Goal: Task Accomplishment & Management: Complete application form

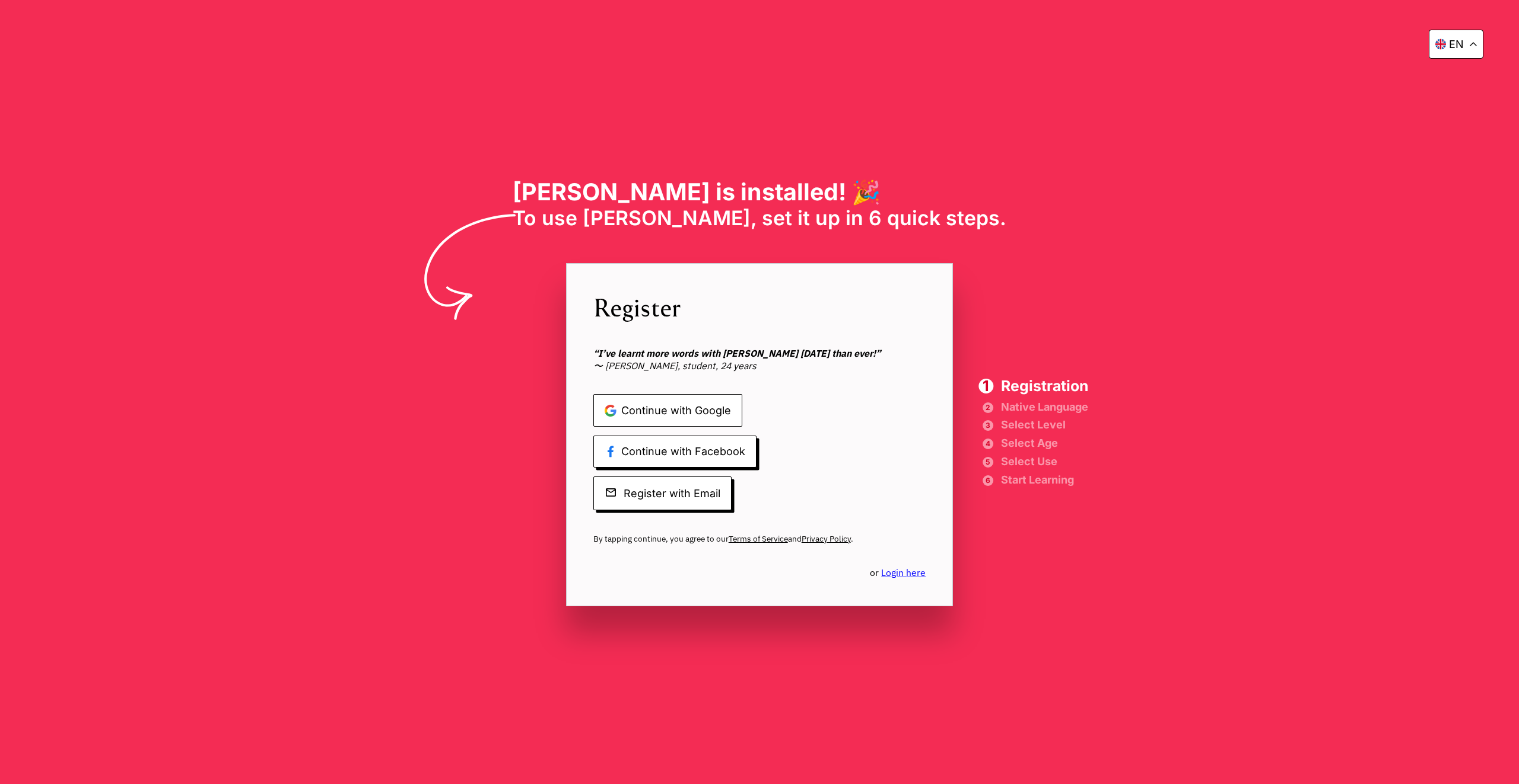
click at [728, 396] on span "Continue with Google" at bounding box center [668, 410] width 149 height 32
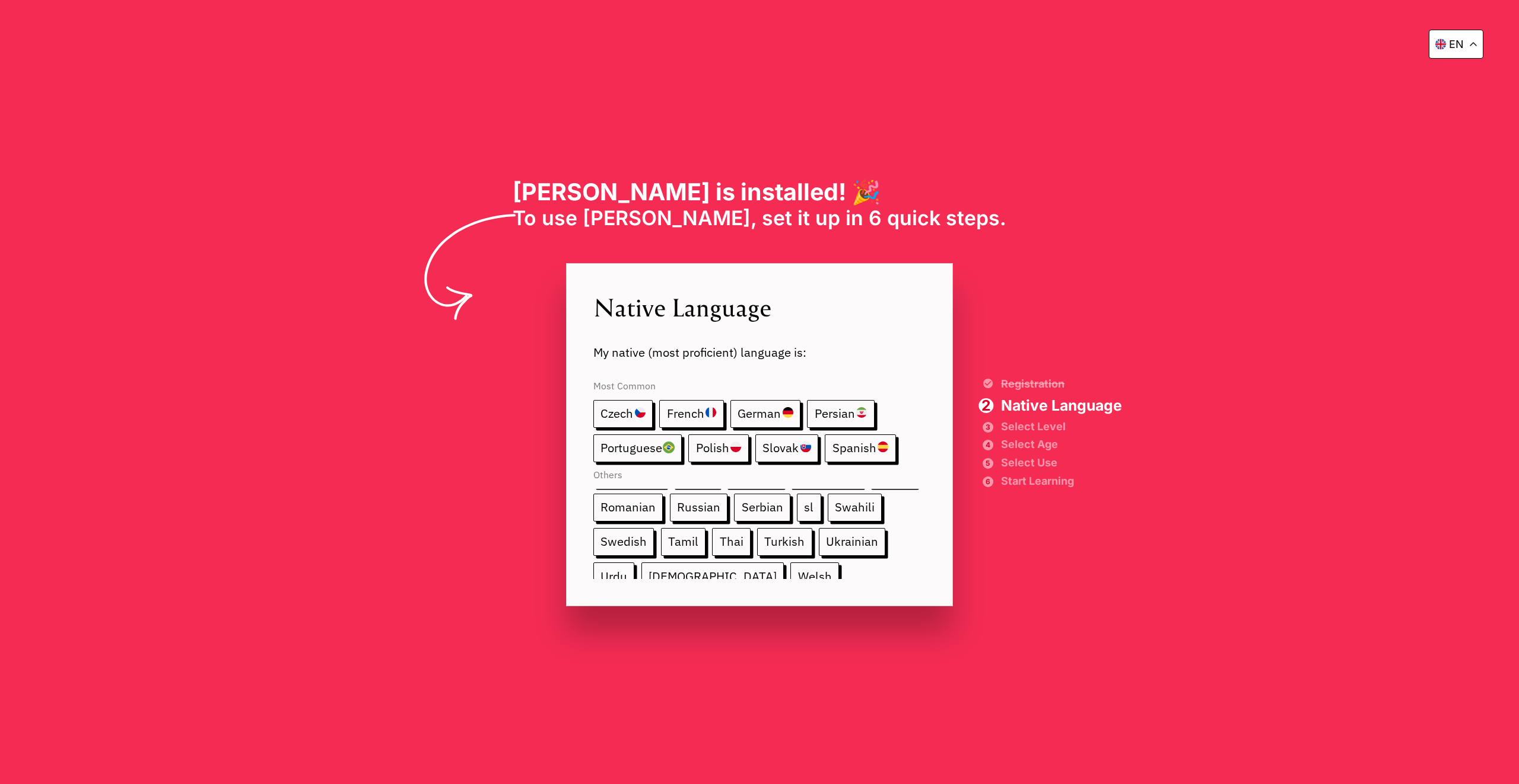
scroll to position [248, 0]
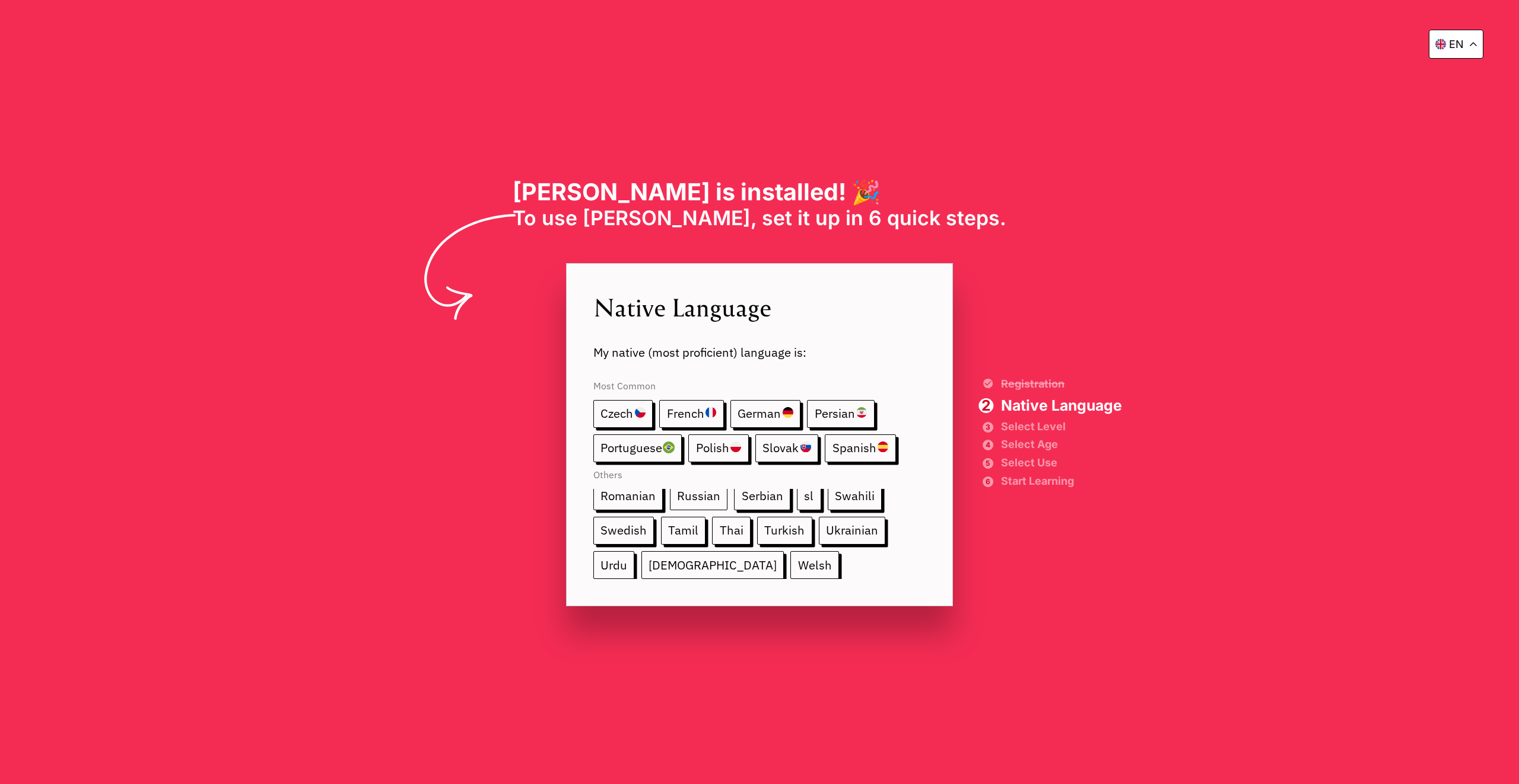
click at [670, 489] on span "Russian" at bounding box center [699, 497] width 58 height 28
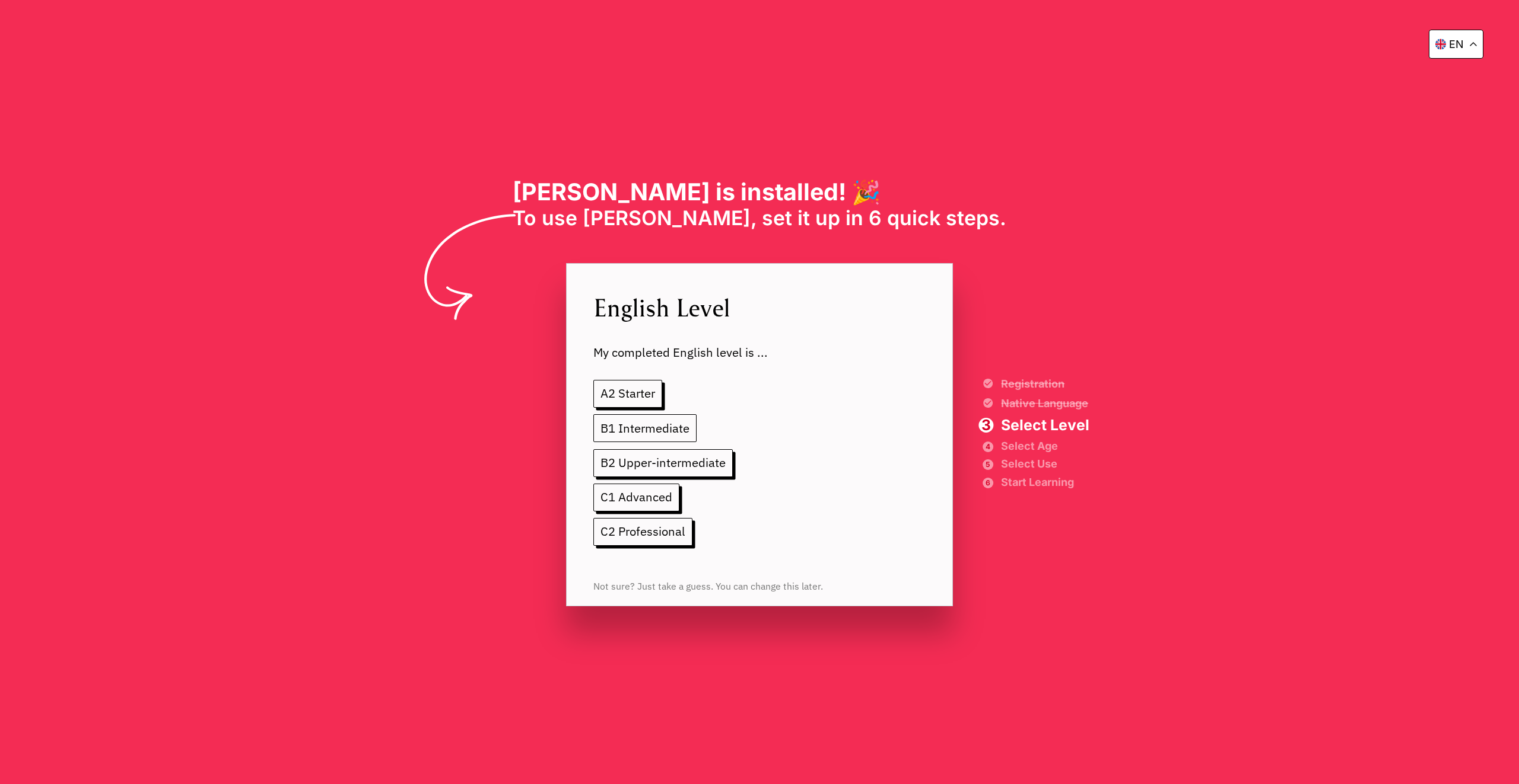
click at [666, 431] on span "B1 Intermediate" at bounding box center [645, 429] width 104 height 28
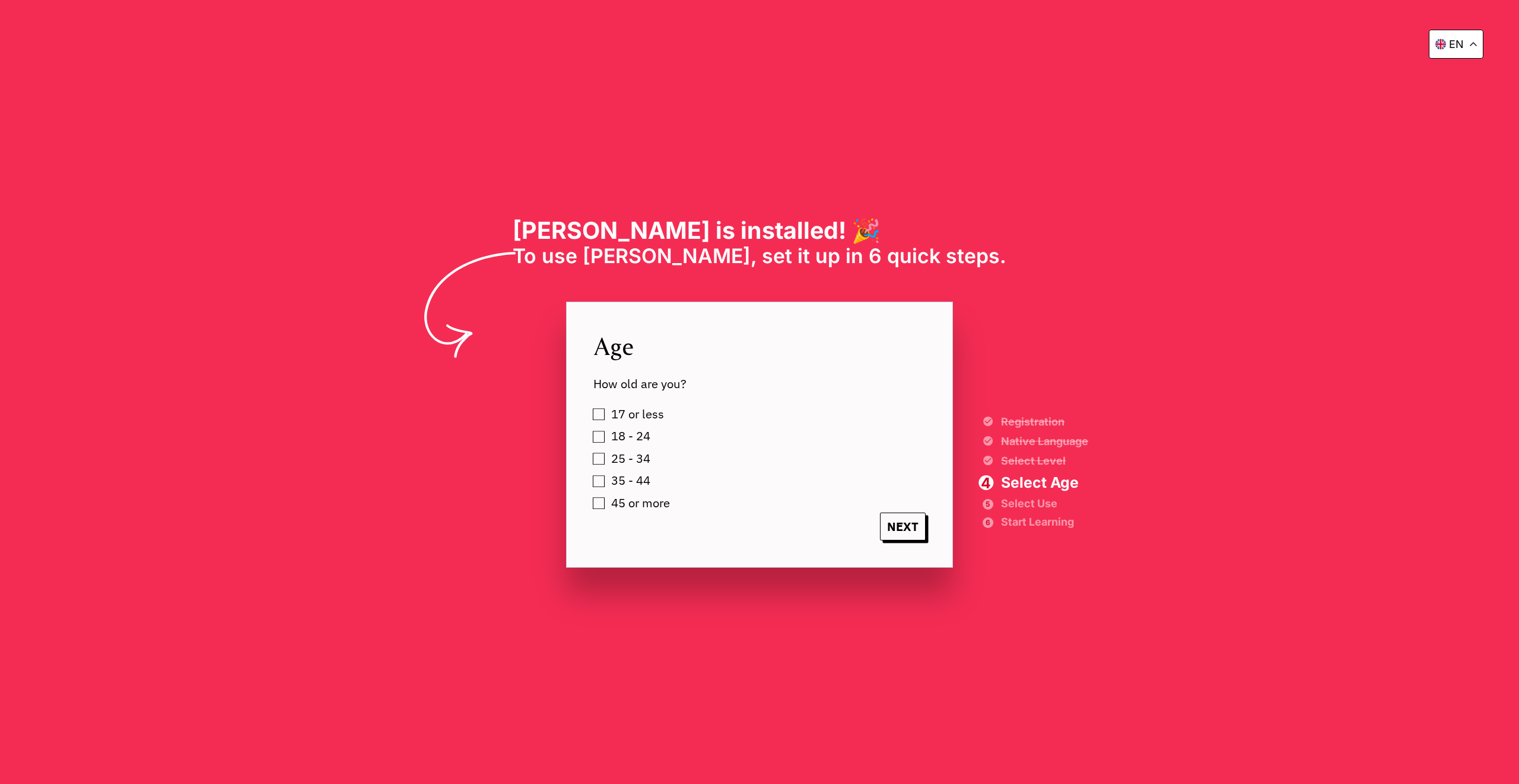
click at [631, 438] on span "18 - 24" at bounding box center [630, 437] width 39 height 14
click at [886, 528] on span "NEXT" at bounding box center [903, 527] width 46 height 28
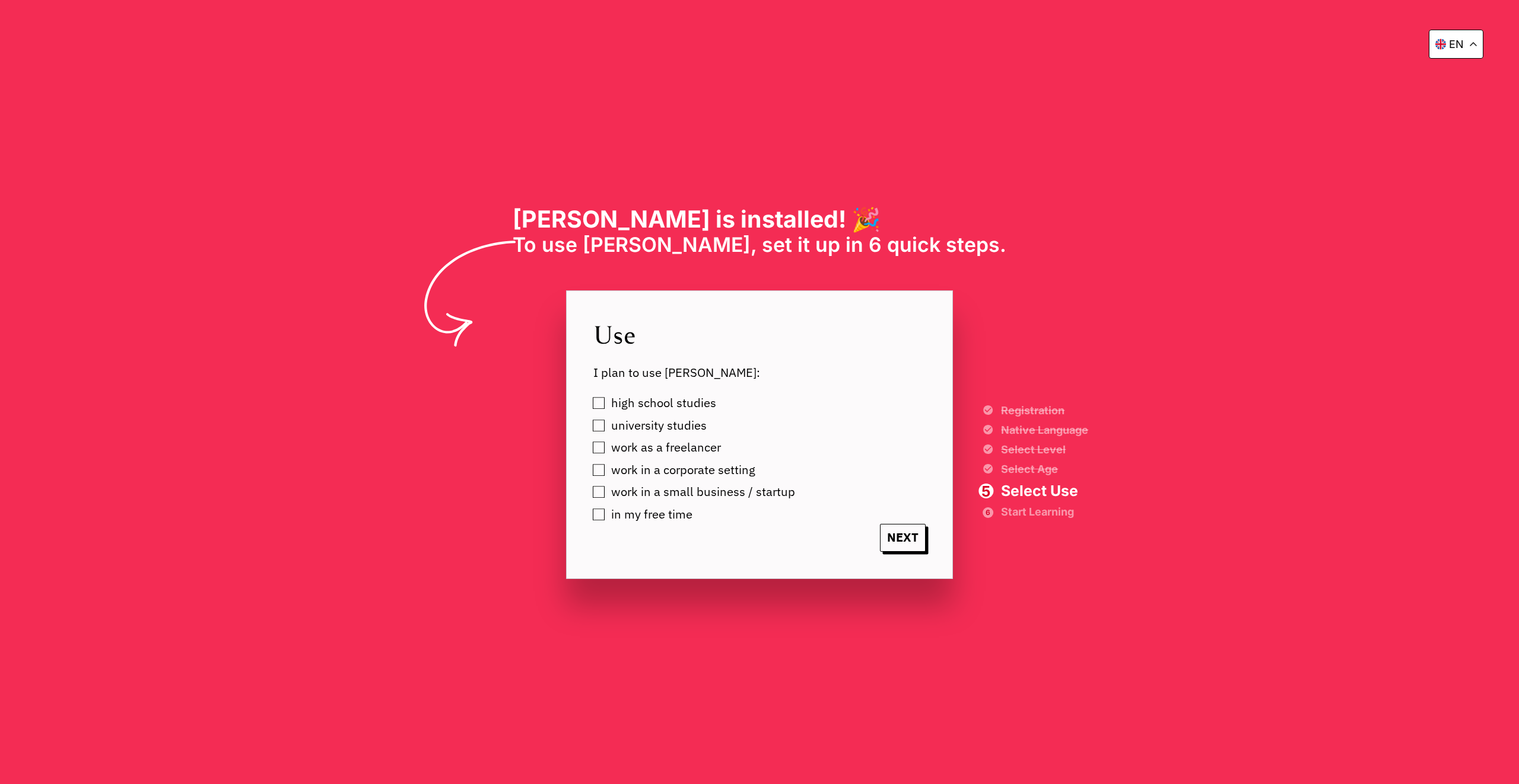
click at [641, 511] on span "in my free time" at bounding box center [651, 515] width 81 height 14
click at [905, 536] on span "NEXT" at bounding box center [903, 538] width 46 height 28
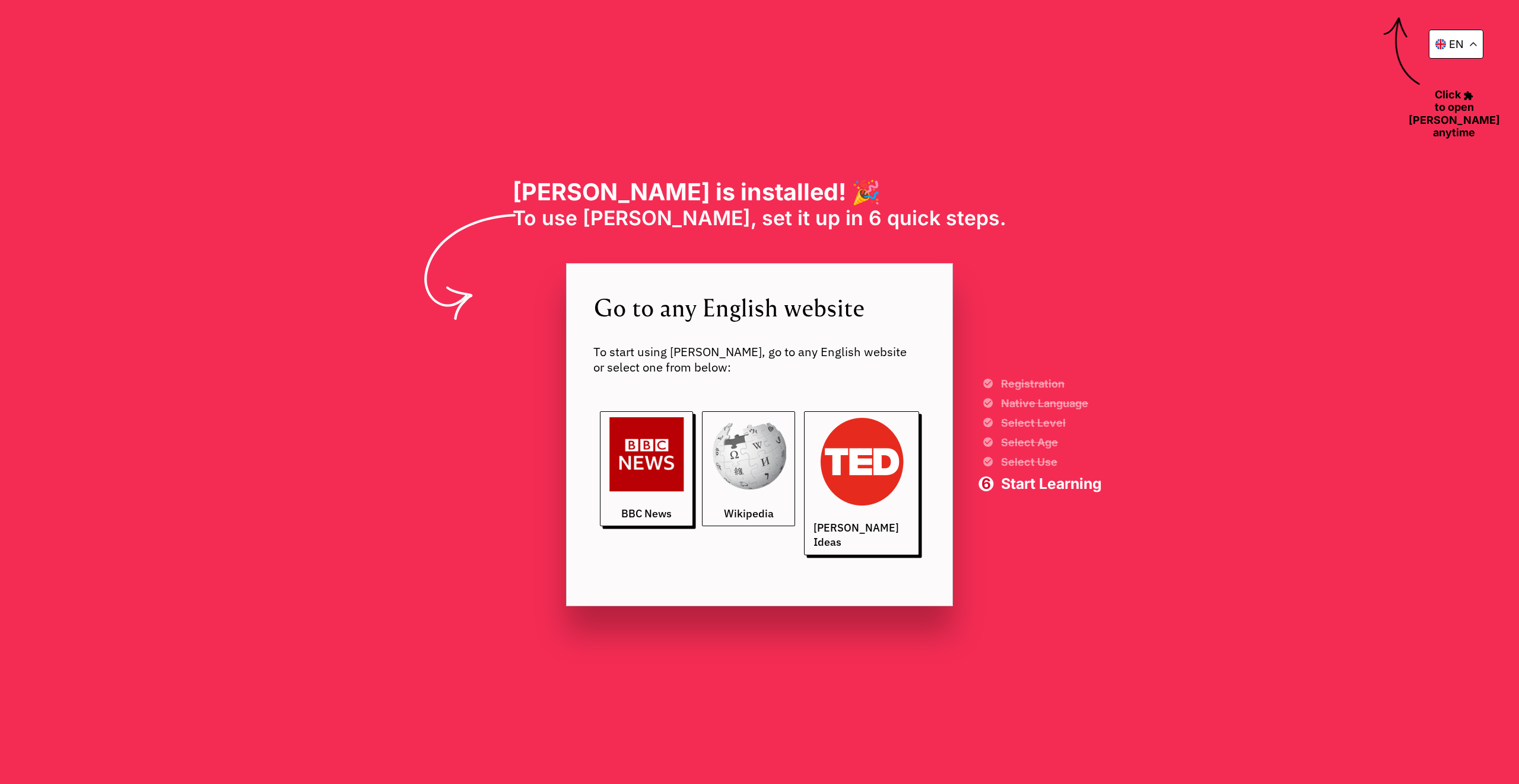
click at [743, 444] on img at bounding box center [748, 454] width 74 height 74
